Goal: Task Accomplishment & Management: Use online tool/utility

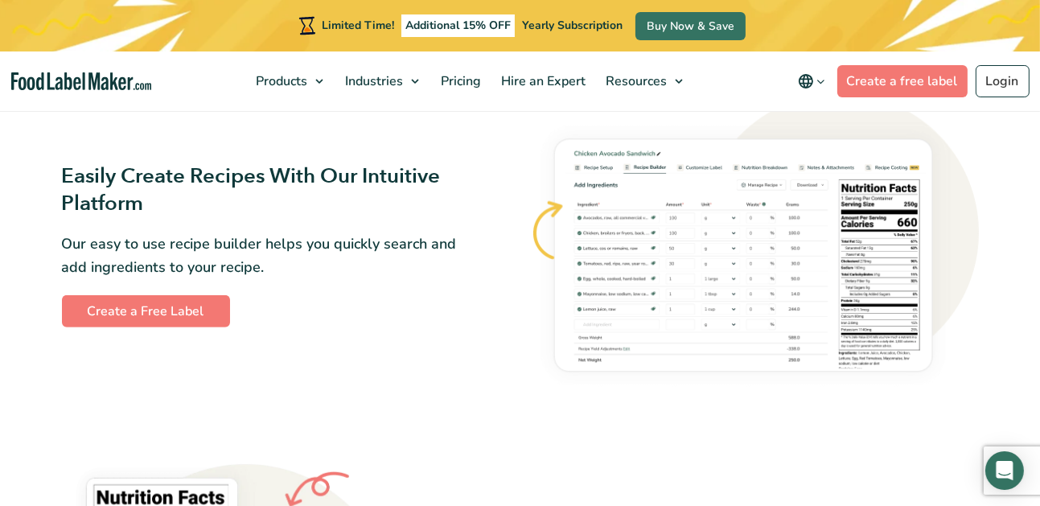
scroll to position [885, 0]
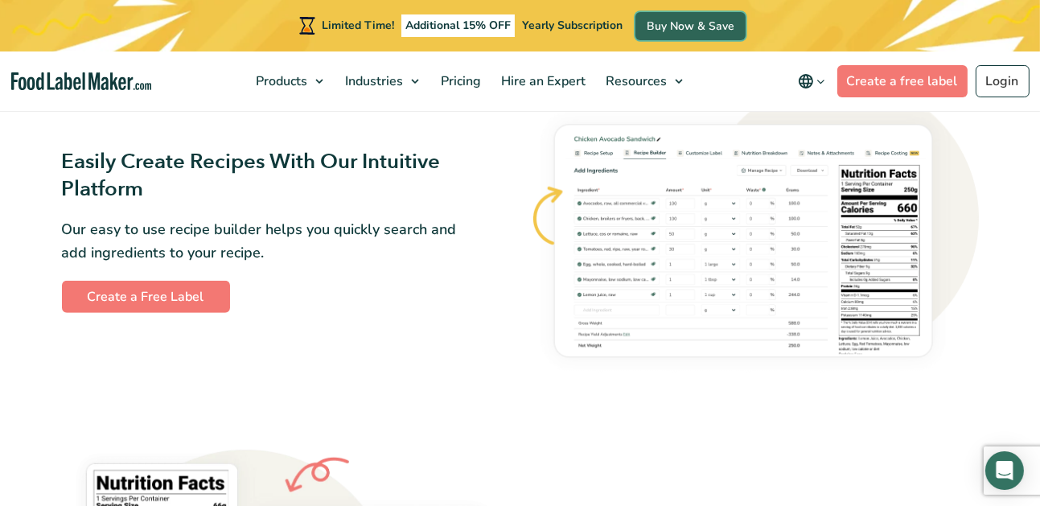
click at [703, 27] on link "Buy Now & Save" at bounding box center [690, 26] width 110 height 28
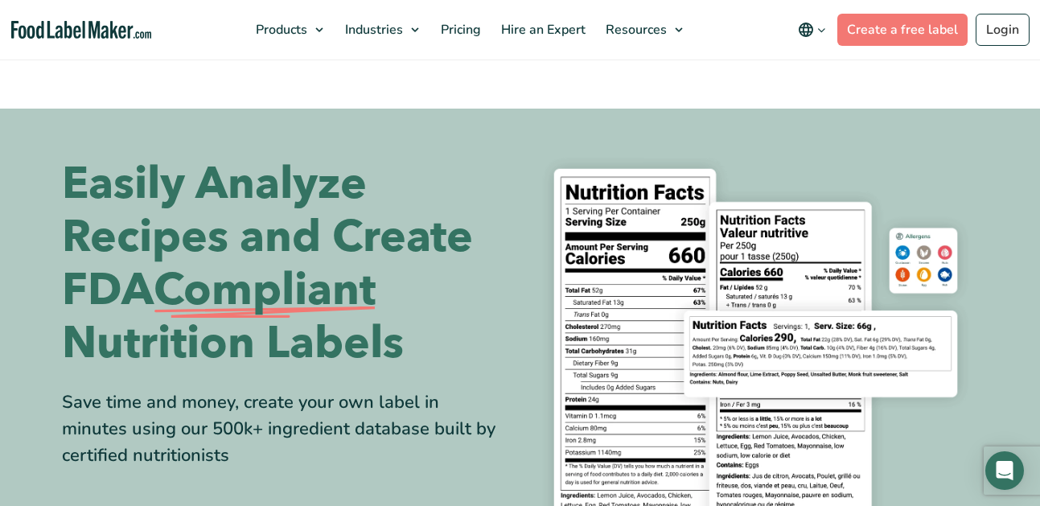
scroll to position [878, 0]
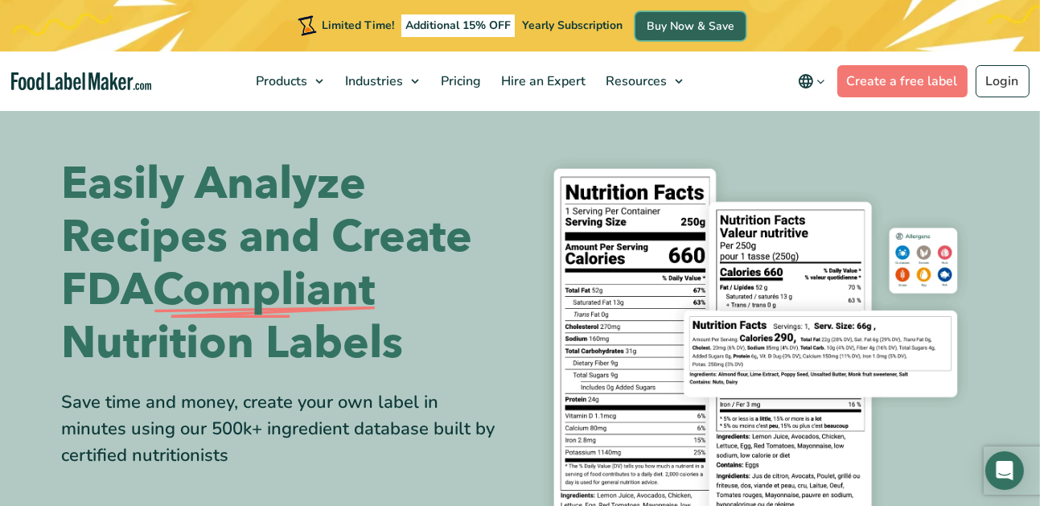
click at [688, 25] on link "Buy Now & Save" at bounding box center [690, 26] width 110 height 28
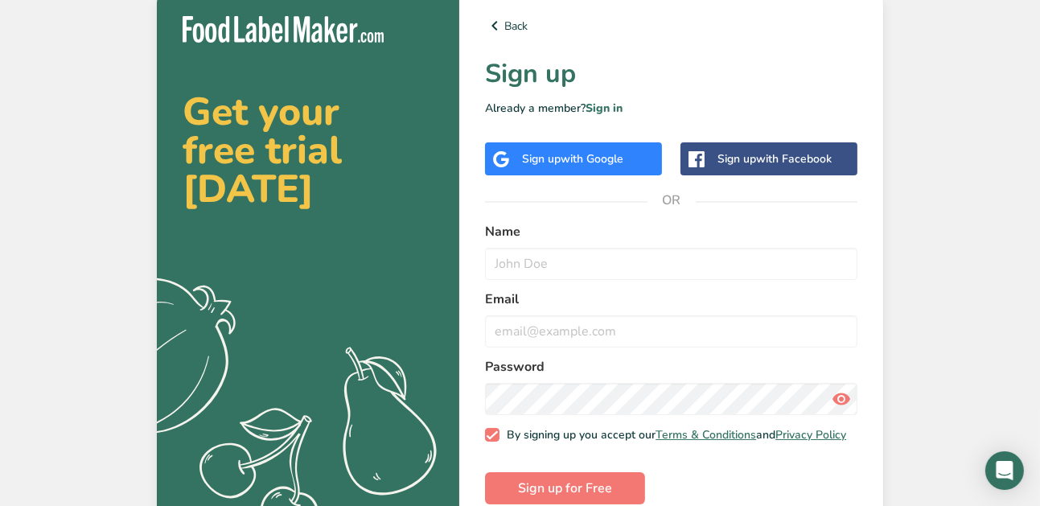
click at [741, 169] on div "Sign up with Facebook" at bounding box center [768, 158] width 177 height 33
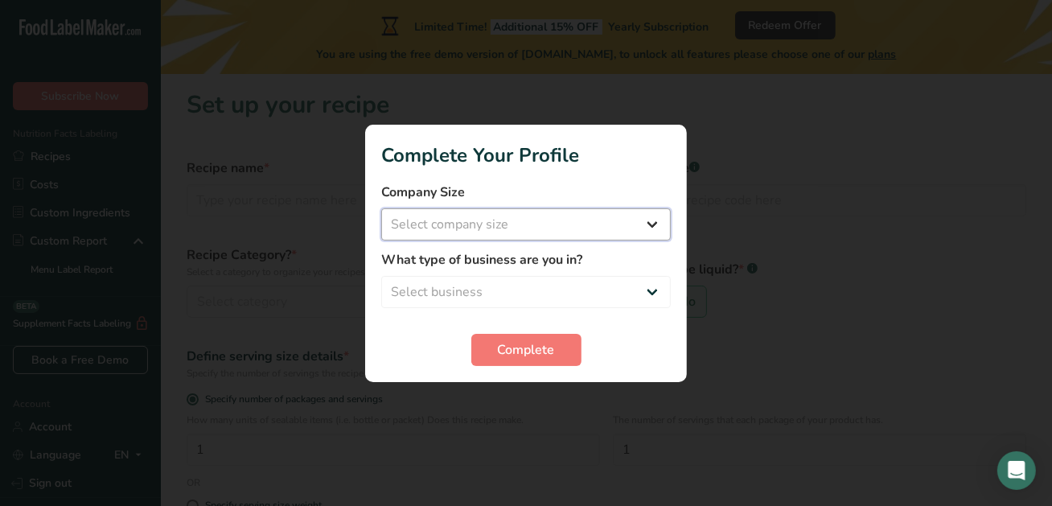
click at [496, 213] on select "Select company size Fewer than 10 Employees 10 to 50 Employees 51 to 500 Employ…" at bounding box center [525, 224] width 289 height 32
select select "3"
click at [381, 208] on select "Select company size Fewer than 10 Employees 10 to 50 Employees 51 to 500 Employ…" at bounding box center [525, 224] width 289 height 32
click at [502, 295] on select "Select business Packaged Food Manufacturer Restaurant & Cafe Bakery Meal Plans …" at bounding box center [525, 292] width 289 height 32
select select "1"
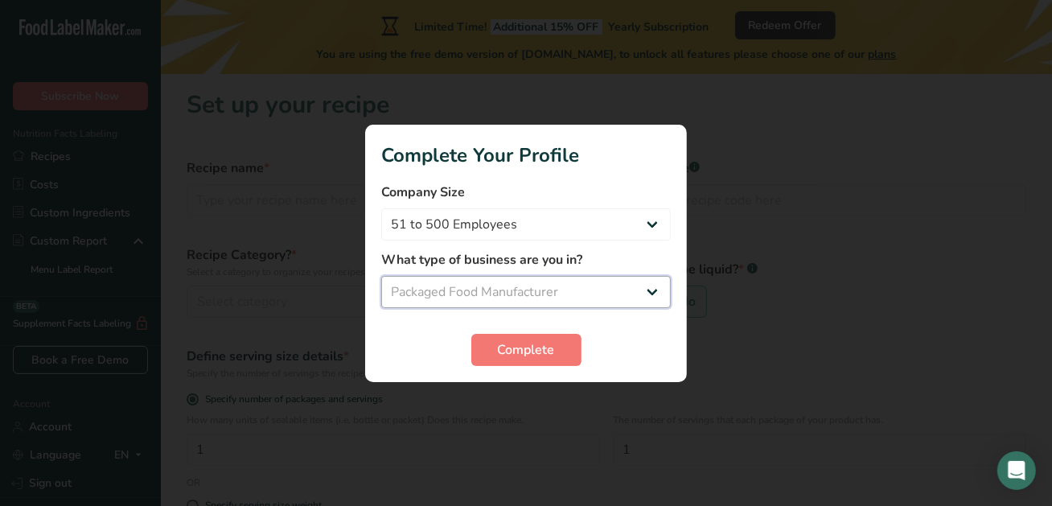
click at [381, 276] on select "Select business Packaged Food Manufacturer Restaurant & Cafe Bakery Meal Plans …" at bounding box center [525, 292] width 289 height 32
click at [517, 356] on span "Complete" at bounding box center [526, 349] width 57 height 19
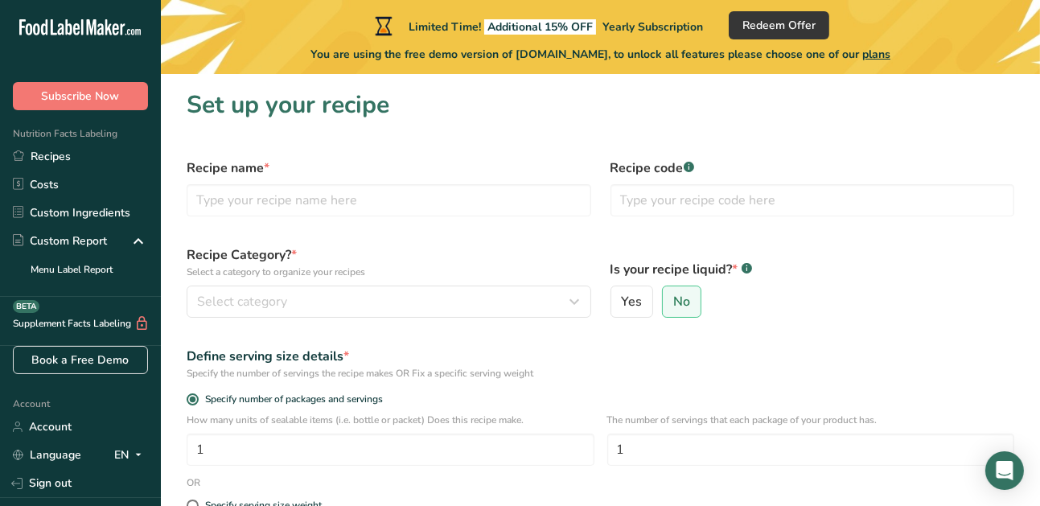
click at [782, 10] on div "Limited Time! Additional 15% OFF Yearly Subscription Redeem Offer You are using…" at bounding box center [600, 37] width 879 height 74
click at [785, 24] on span "Redeem Offer" at bounding box center [778, 25] width 73 height 17
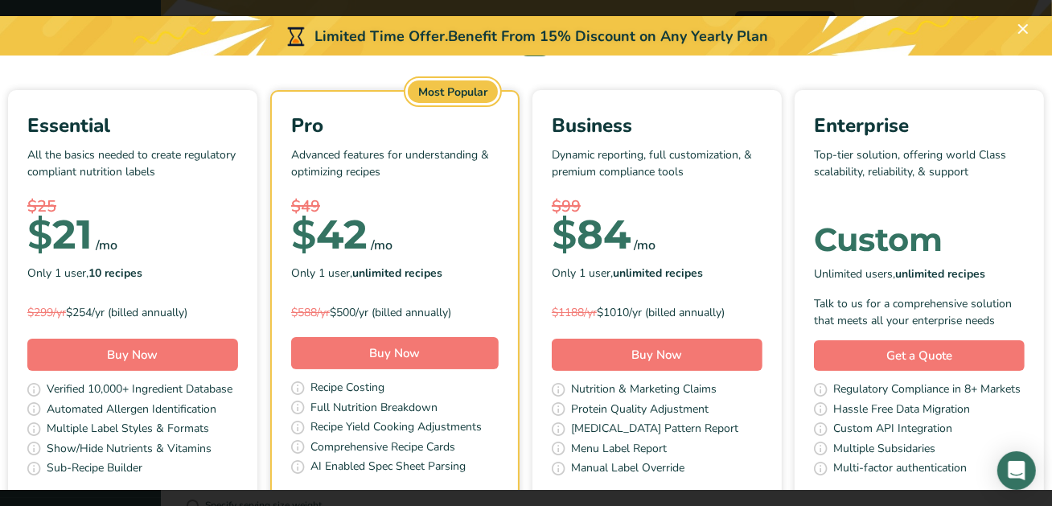
scroll to position [241, 0]
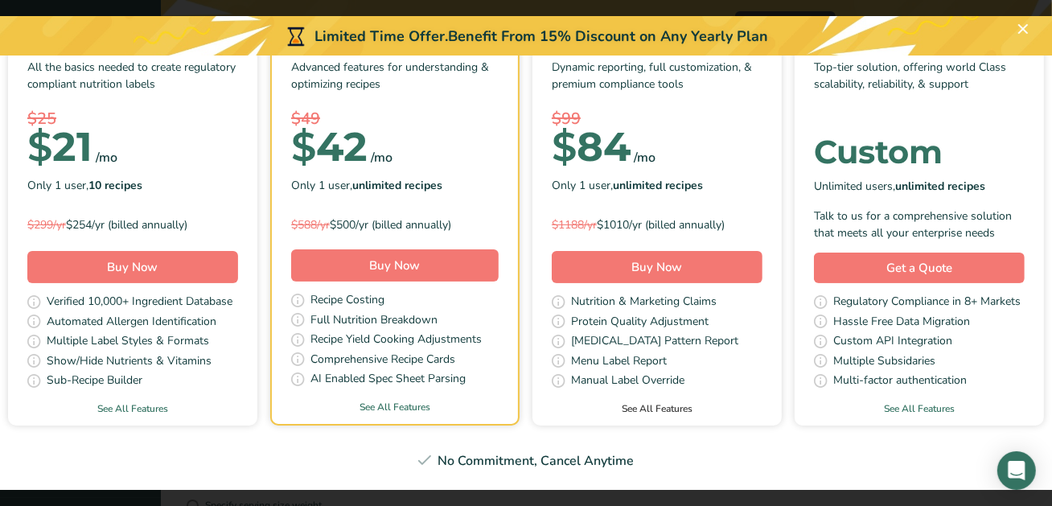
click at [782, 401] on link "See All Features" at bounding box center [656, 408] width 249 height 14
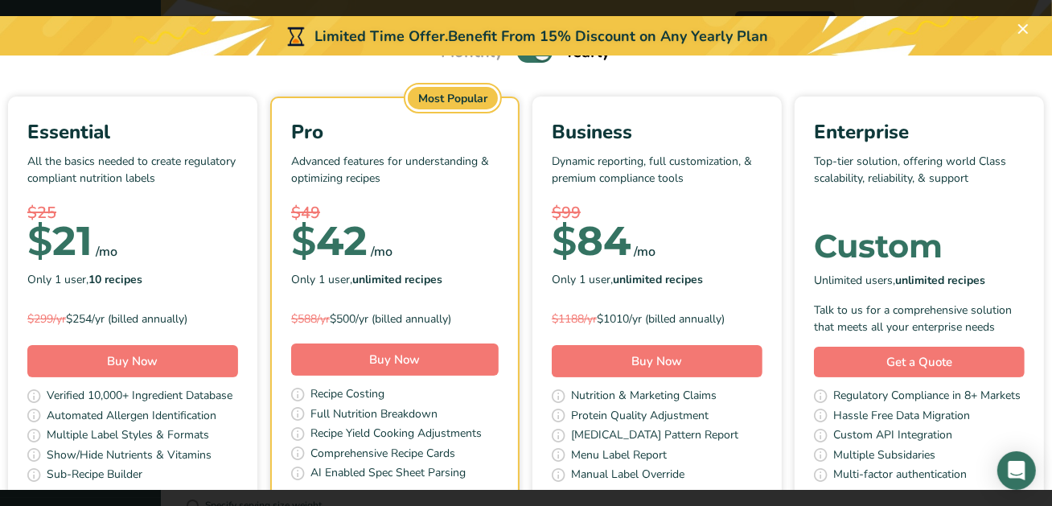
scroll to position [0, 0]
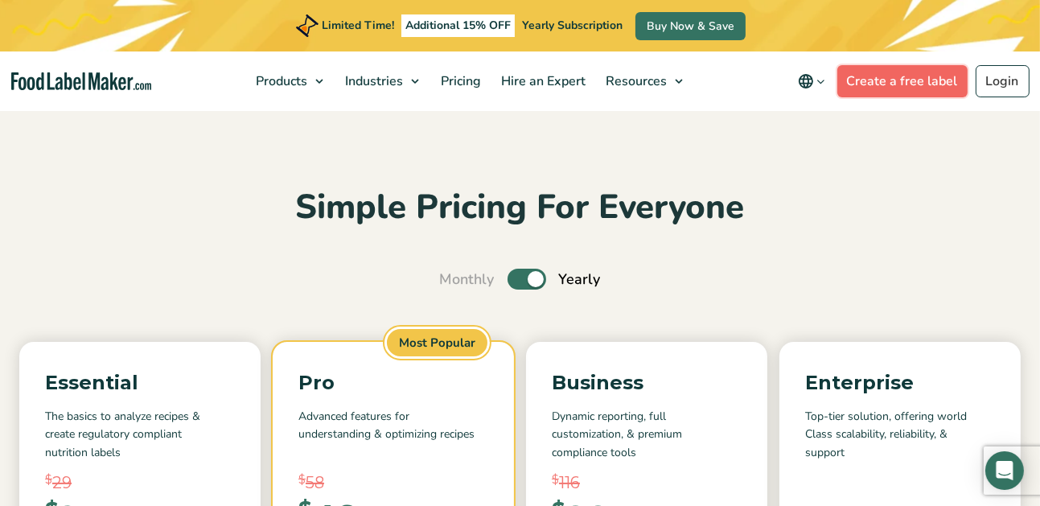
click at [921, 85] on link "Create a free label" at bounding box center [902, 81] width 130 height 32
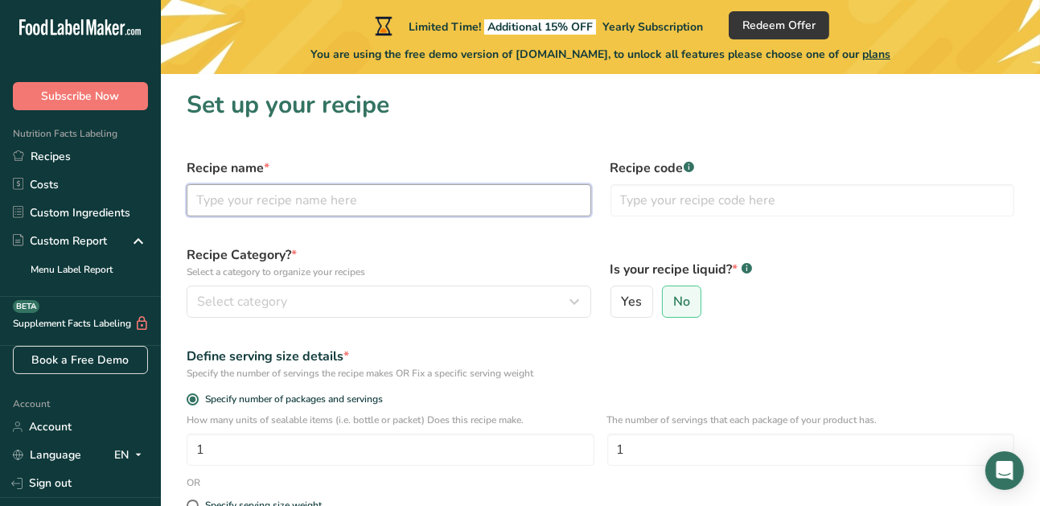
click at [363, 201] on input "text" at bounding box center [389, 200] width 404 height 32
type input "Caramel Corn - 20lb batch"
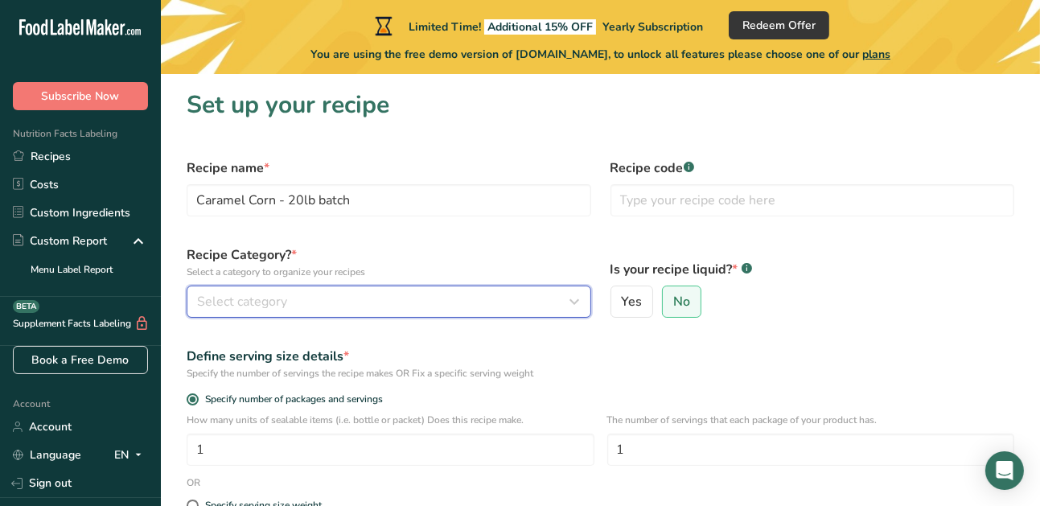
click at [397, 309] on div "Select category" at bounding box center [384, 301] width 374 height 19
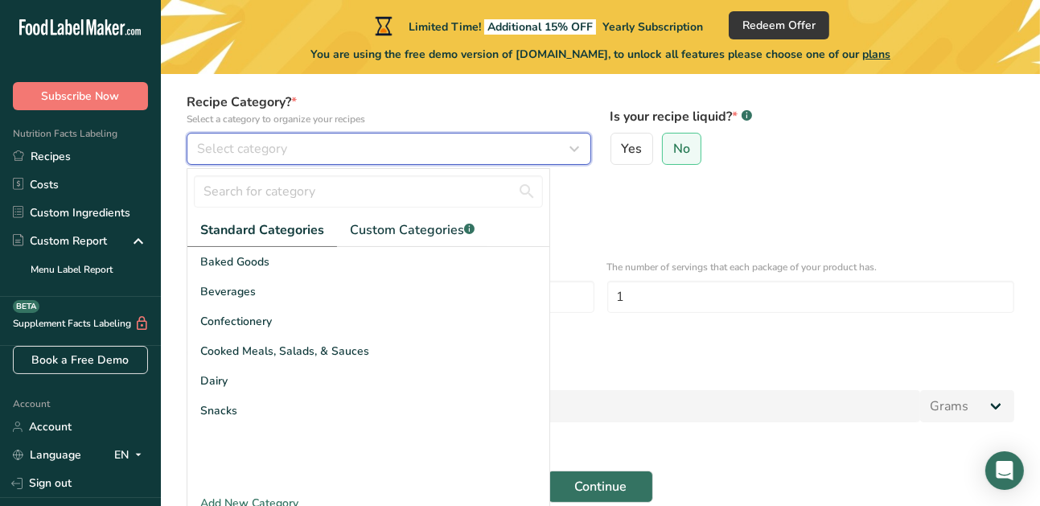
scroll to position [161, 0]
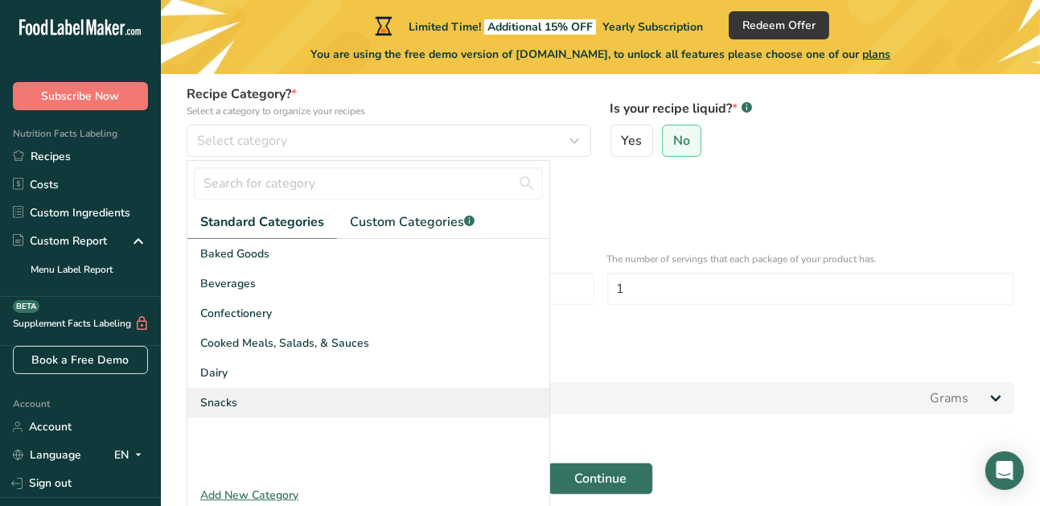
click at [362, 404] on div "Snacks" at bounding box center [368, 403] width 362 height 30
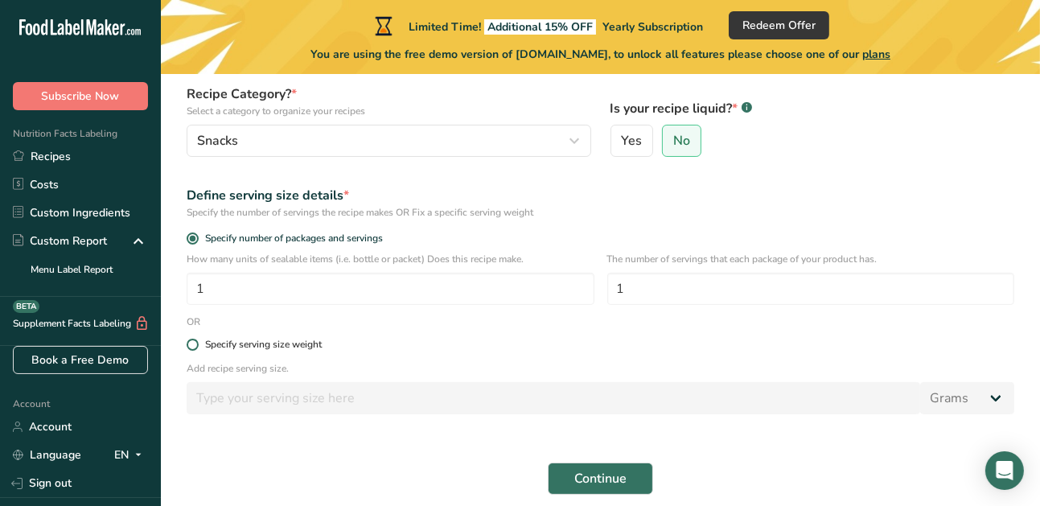
click at [198, 344] on span at bounding box center [193, 345] width 12 height 12
click at [197, 344] on input "Specify serving size weight" at bounding box center [192, 344] width 10 height 10
radio input "true"
radio input "false"
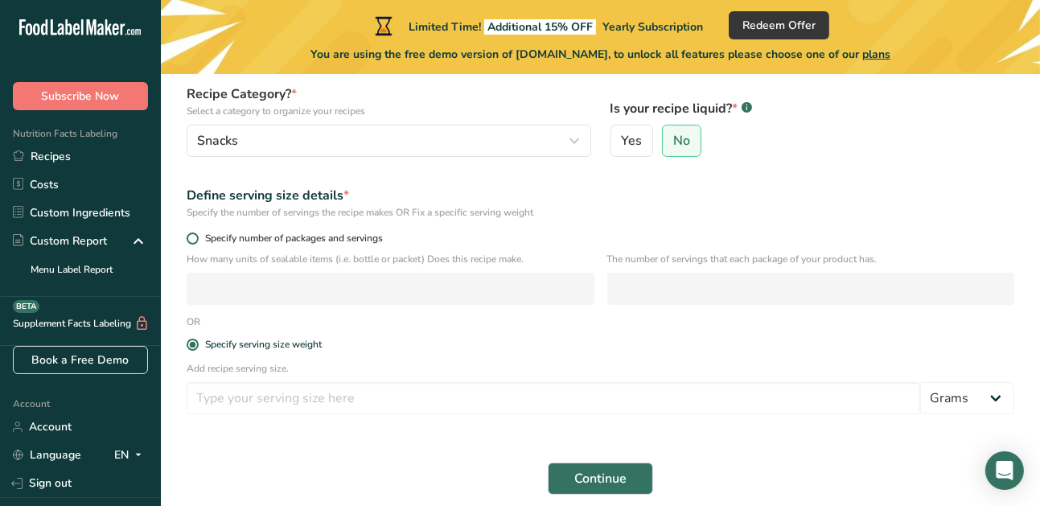
click at [192, 232] on label "Specify number of packages and servings" at bounding box center [600, 238] width 827 height 12
click at [192, 233] on input "Specify number of packages and servings" at bounding box center [192, 238] width 10 height 10
radio input "true"
radio input "false"
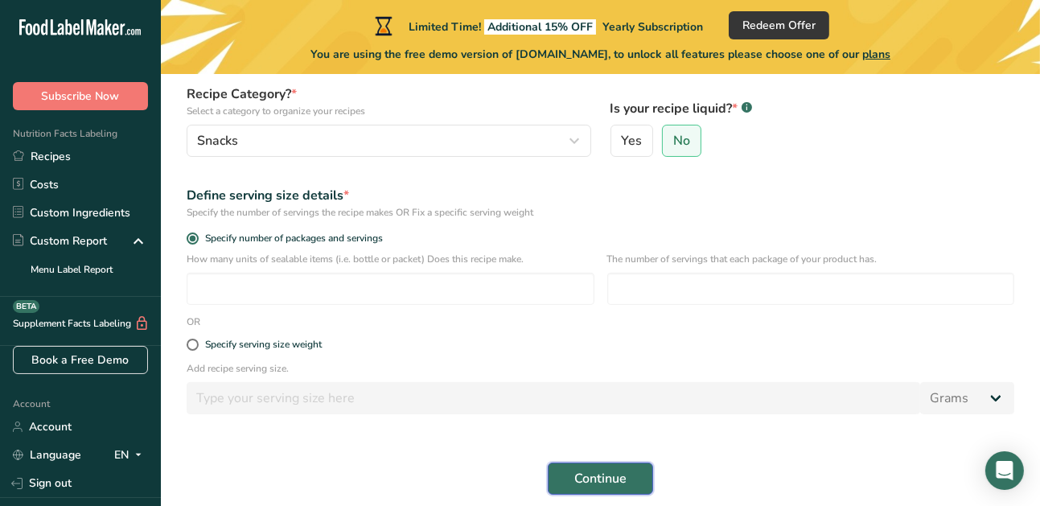
click at [594, 482] on span "Continue" at bounding box center [600, 478] width 52 height 19
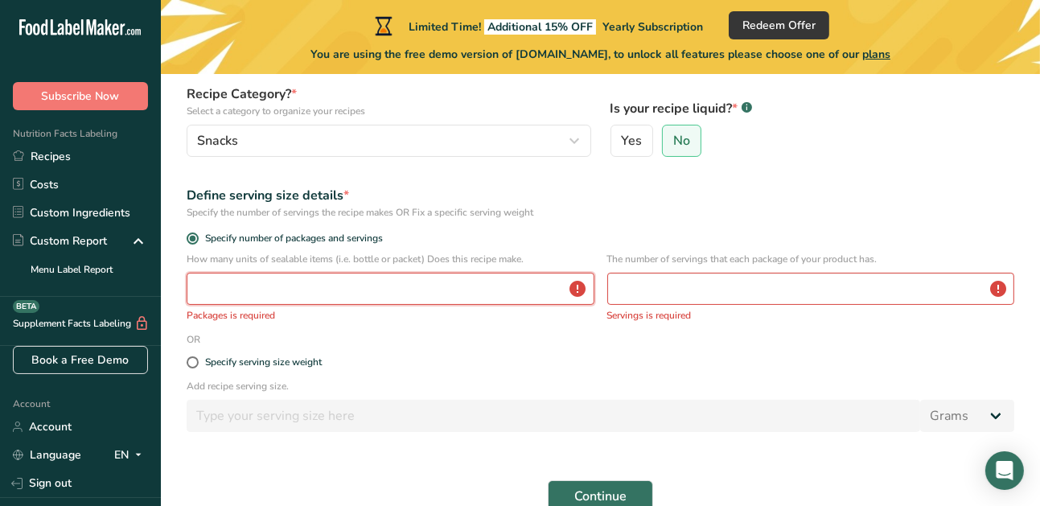
click at [427, 283] on input "number" at bounding box center [391, 289] width 408 height 32
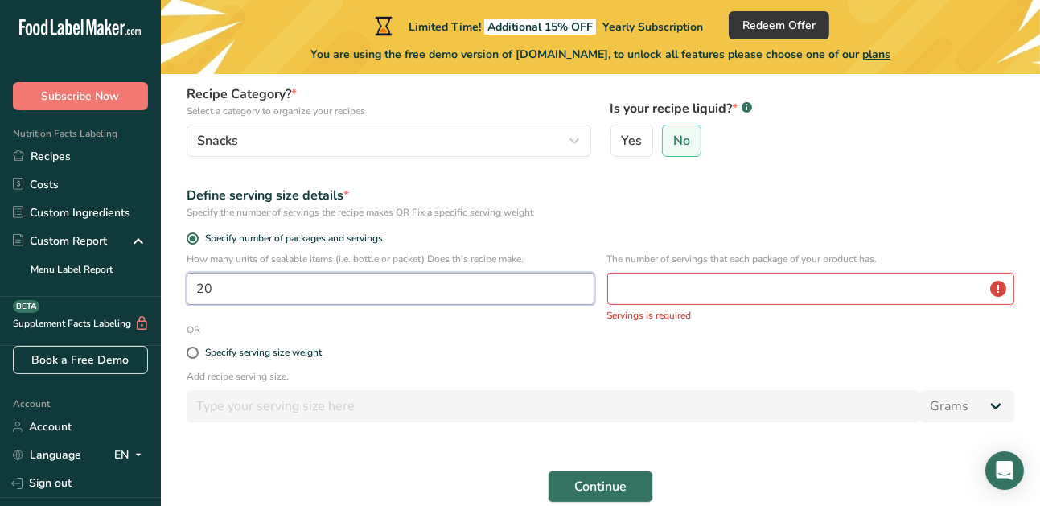
type input "20"
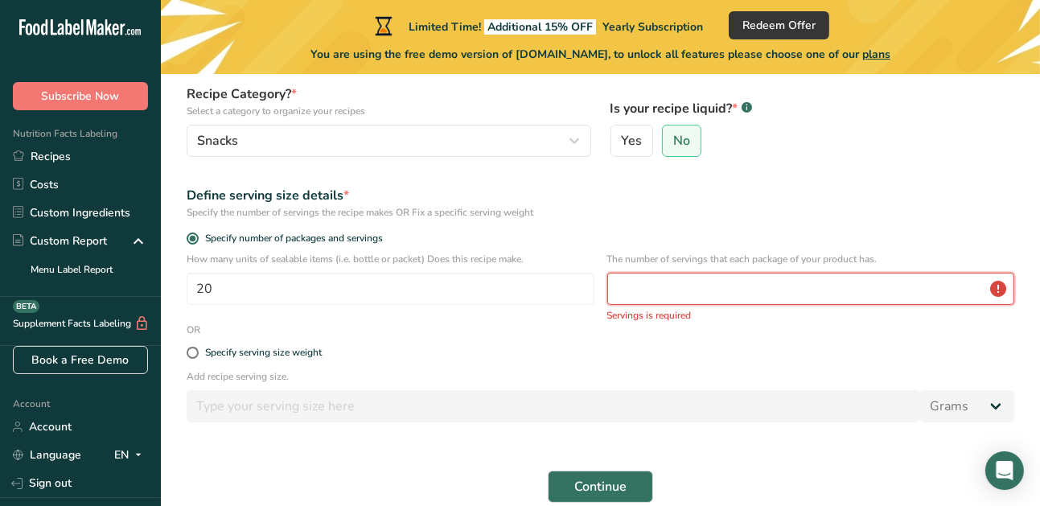
click at [749, 294] on input "number" at bounding box center [811, 289] width 408 height 32
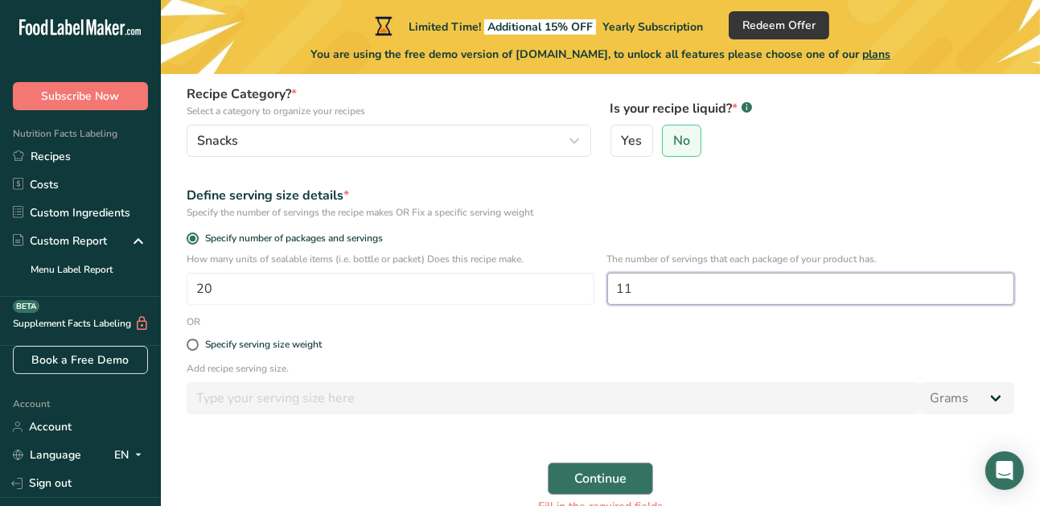
type input "11"
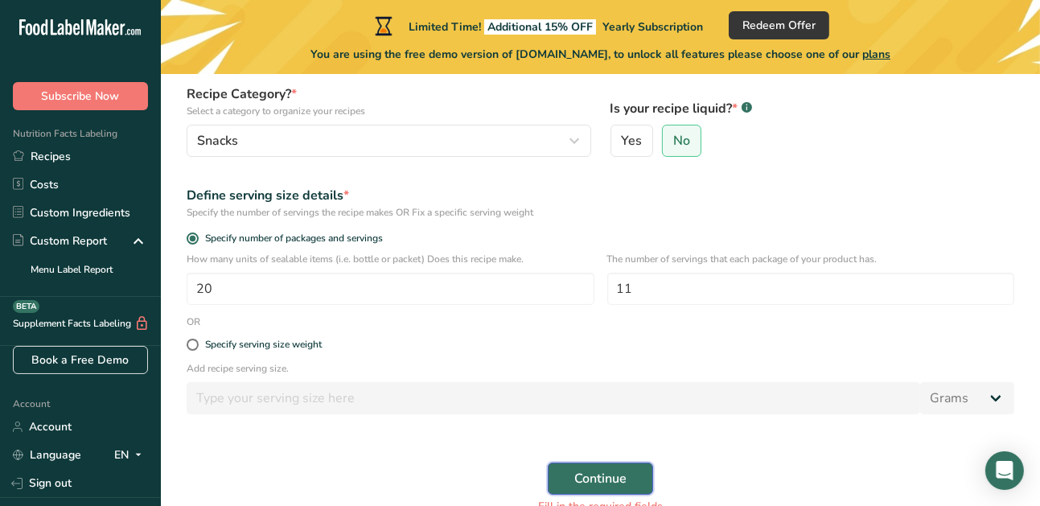
click at [590, 466] on button "Continue" at bounding box center [600, 478] width 105 height 32
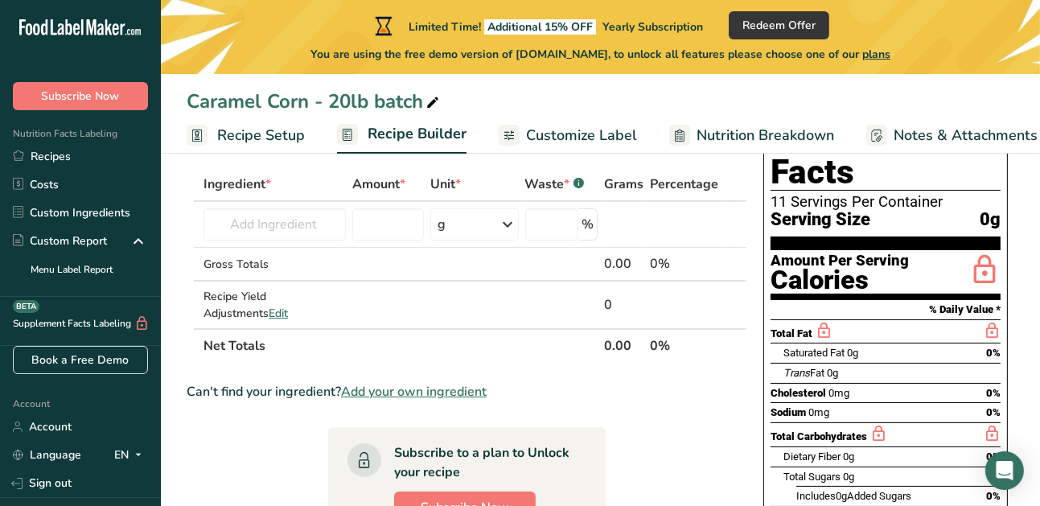
scroll to position [80, 0]
click at [323, 225] on input "text" at bounding box center [274, 224] width 142 height 32
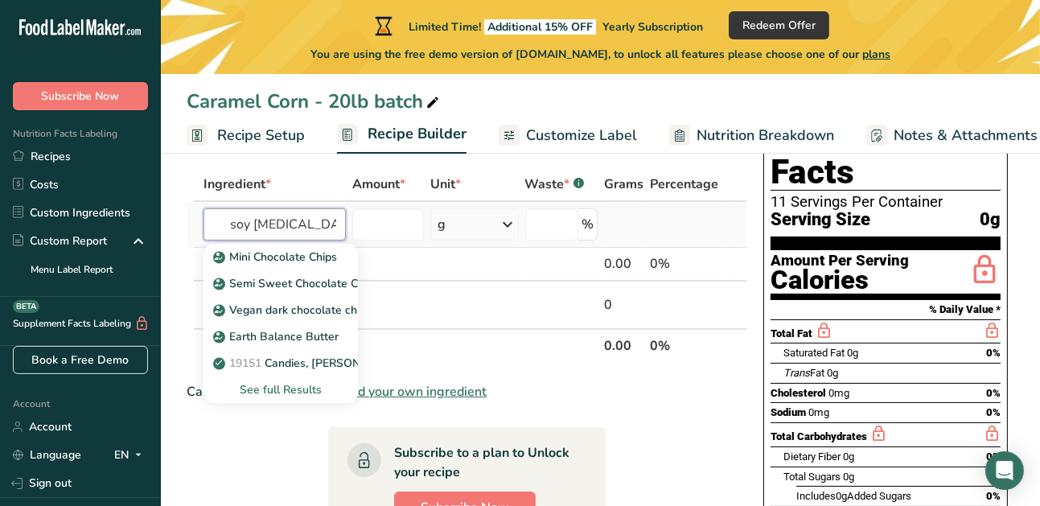
type input "soy lecithin"
click at [285, 388] on div "See full Results" at bounding box center [280, 389] width 129 height 17
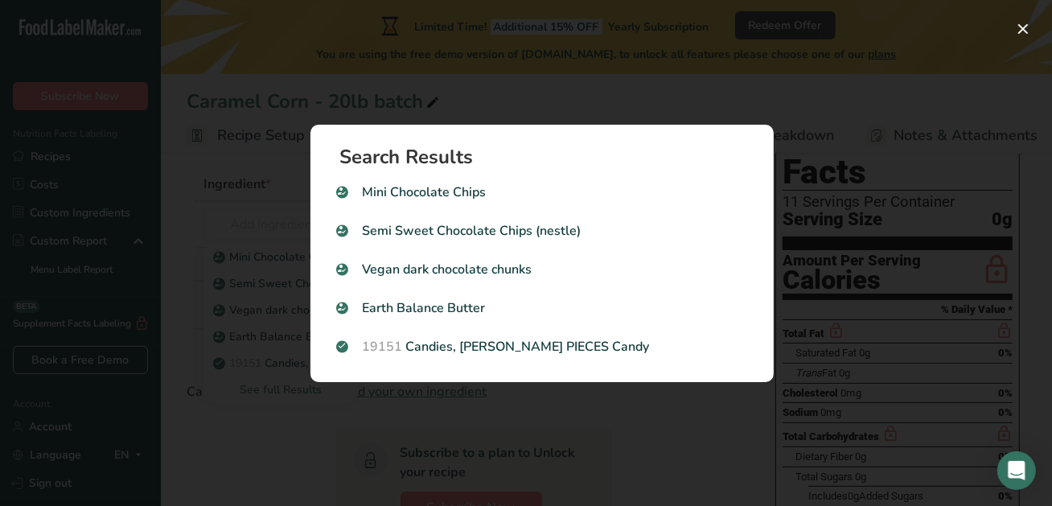
click at [589, 94] on div "Search results modal" at bounding box center [526, 253] width 1052 height 506
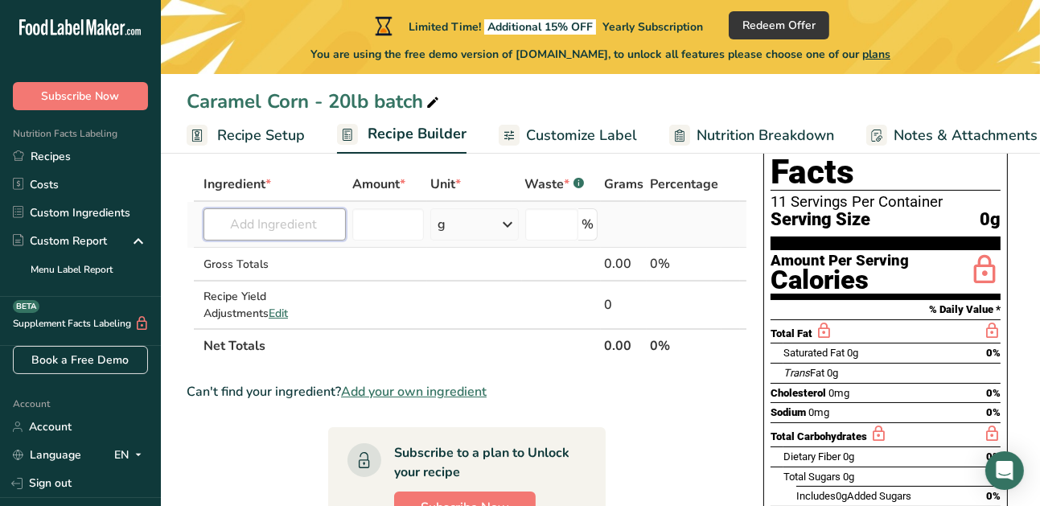
click at [326, 236] on input "text" at bounding box center [274, 224] width 142 height 32
click at [396, 392] on span "Add your own ingredient" at bounding box center [414, 391] width 146 height 19
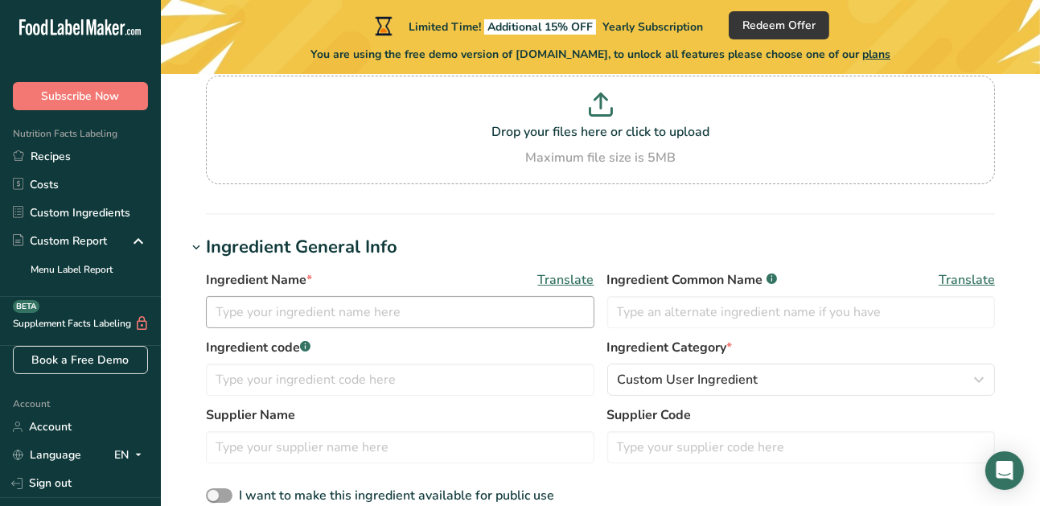
scroll to position [161, 0]
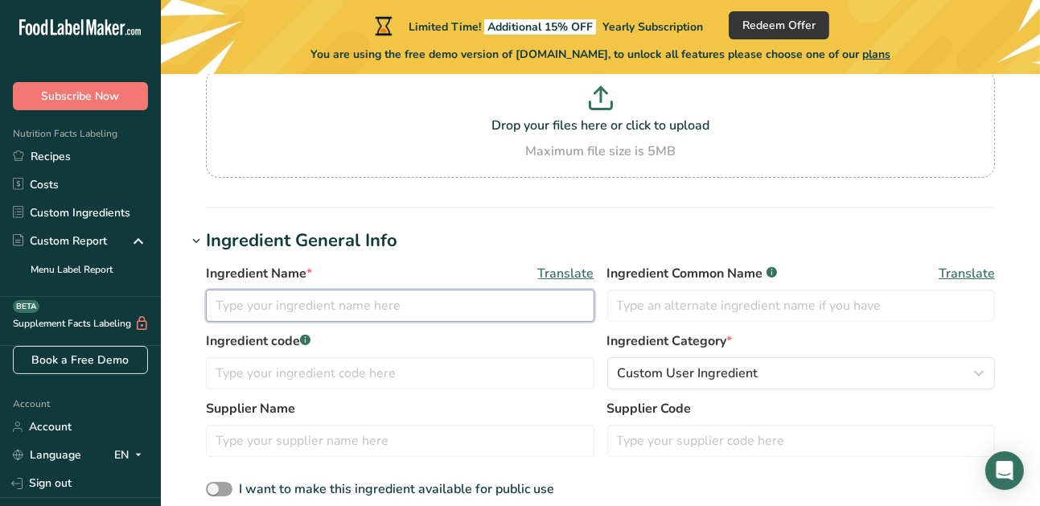
click at [337, 302] on input "text" at bounding box center [400, 305] width 388 height 32
type input "Pumpkin Crunch"
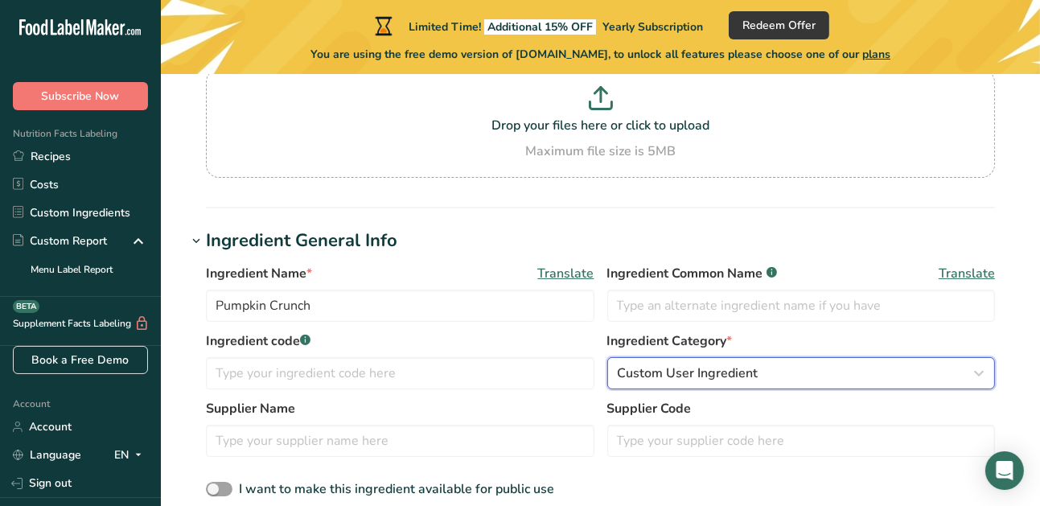
click at [764, 367] on div "Custom User Ingredient" at bounding box center [797, 372] width 358 height 19
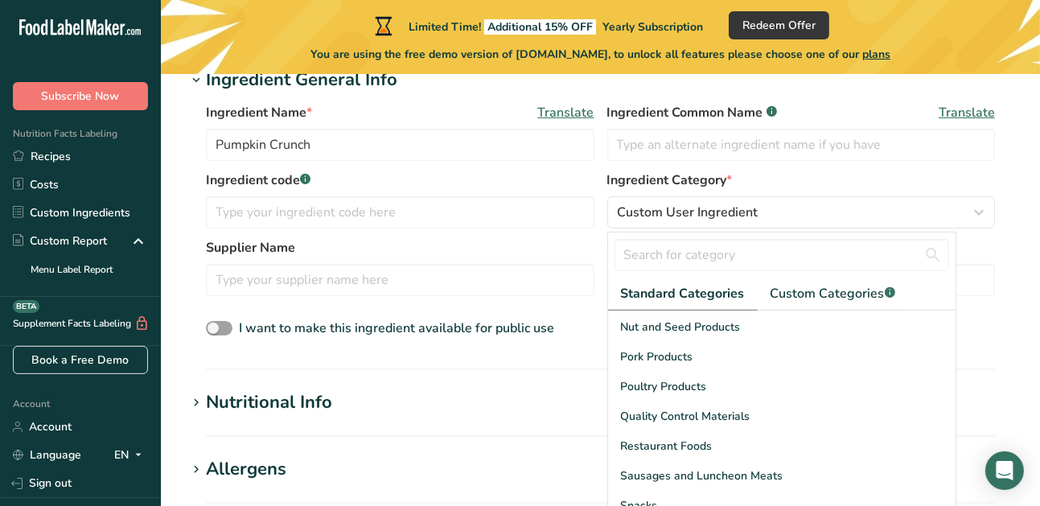
scroll to position [558, 0]
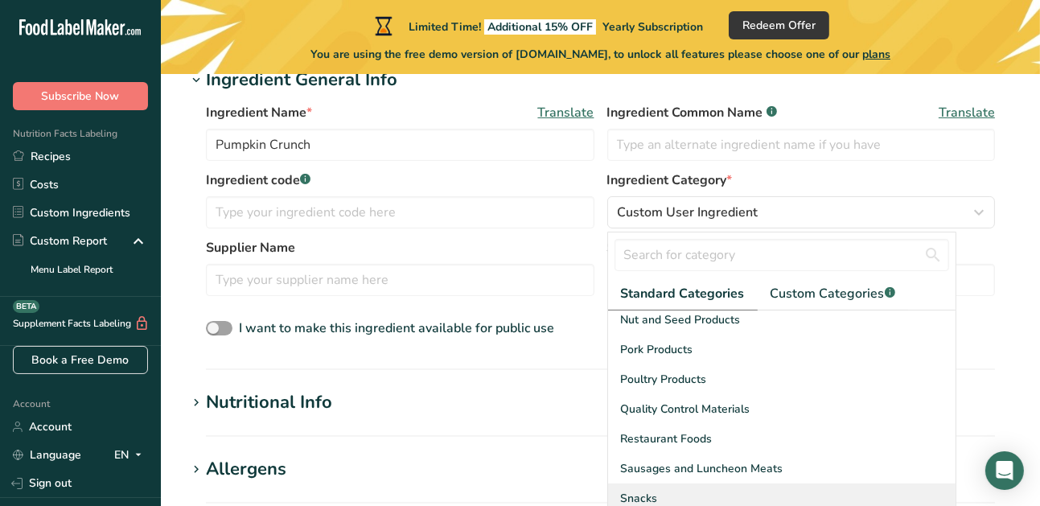
click at [731, 485] on div "Snacks" at bounding box center [781, 498] width 347 height 30
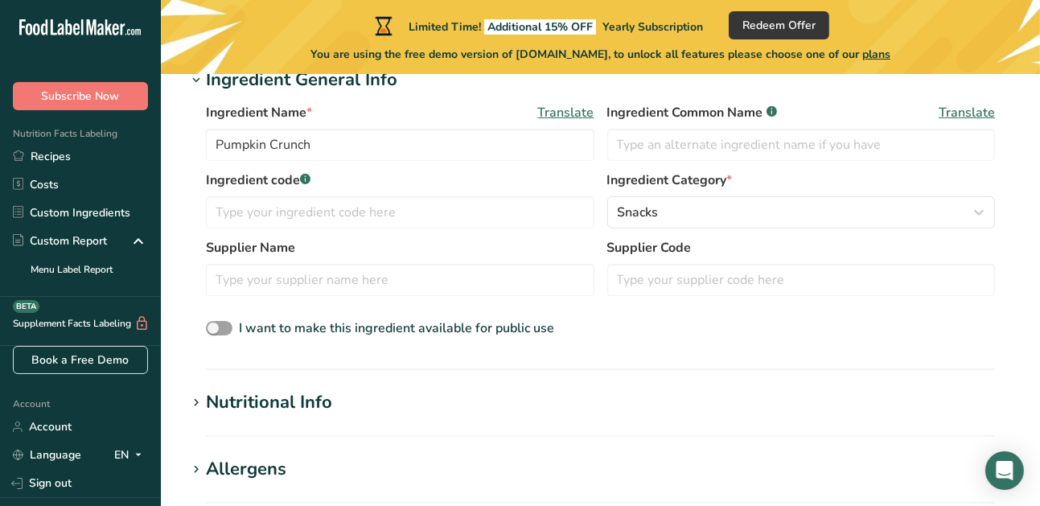
click at [643, 343] on div "Ingredient Name * Translate Pumpkin Crunch Ingredient Common Name .a-a{fill:#34…" at bounding box center [600, 221] width 827 height 256
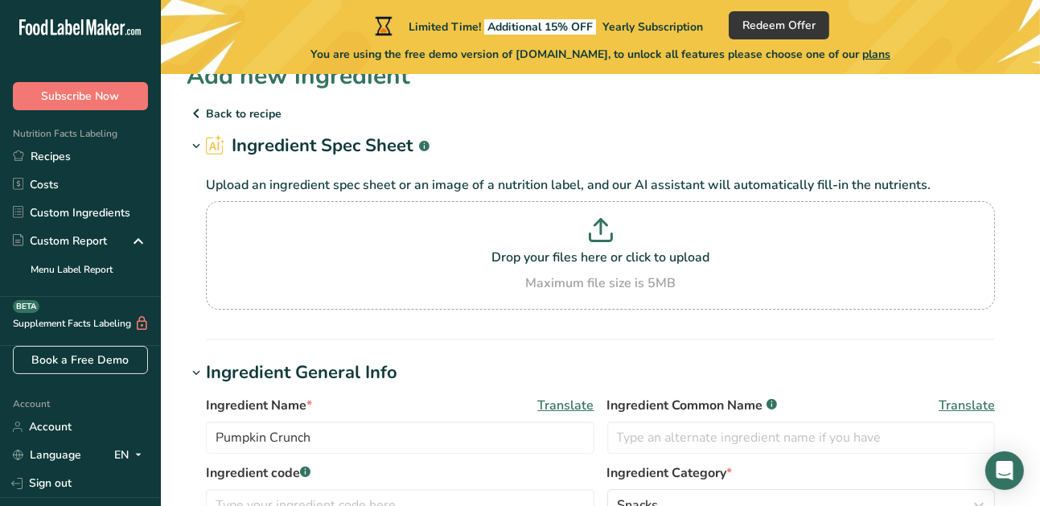
scroll to position [0, 0]
